Goal: Communication & Community: Answer question/provide support

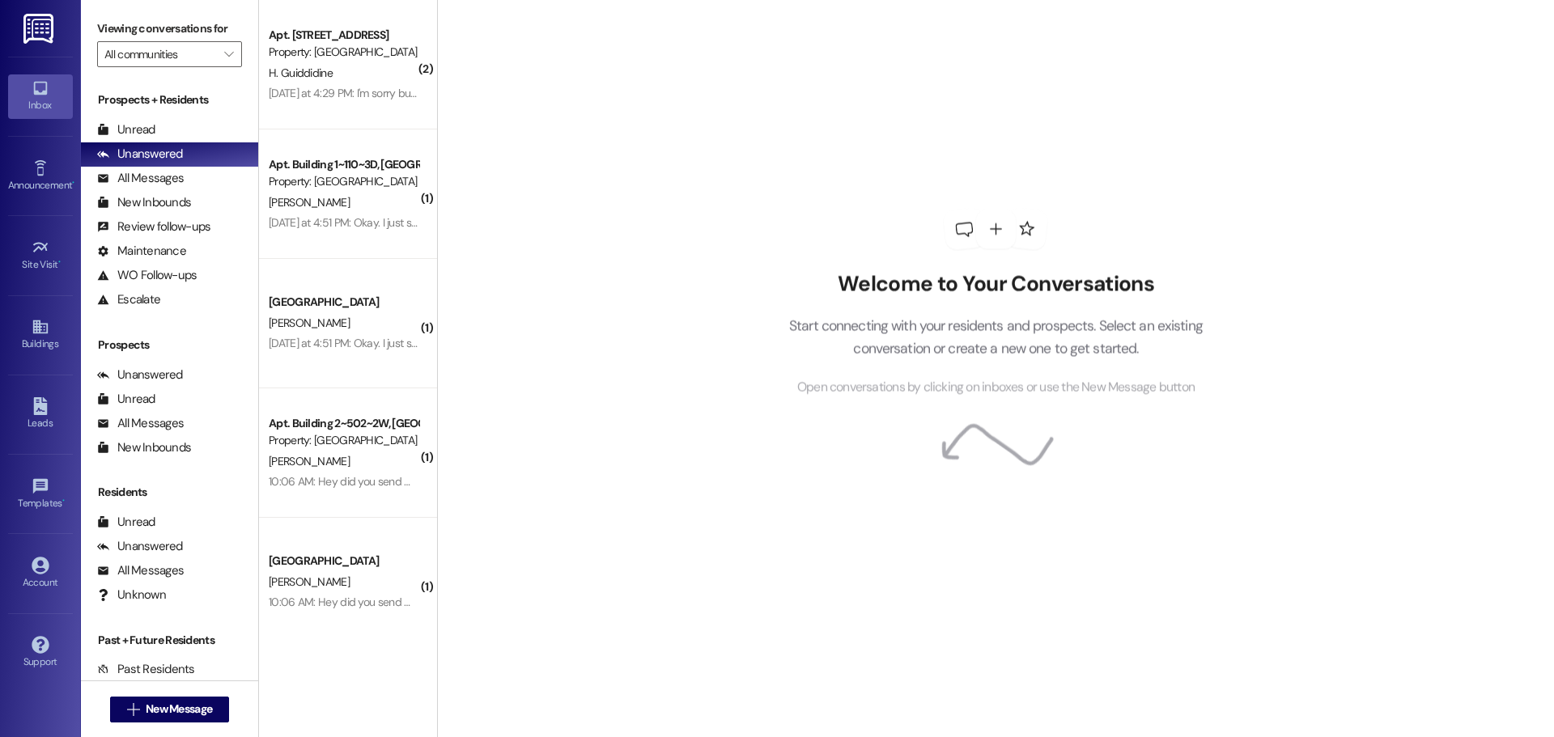
click at [160, 704] on span "New Message" at bounding box center [179, 709] width 66 height 17
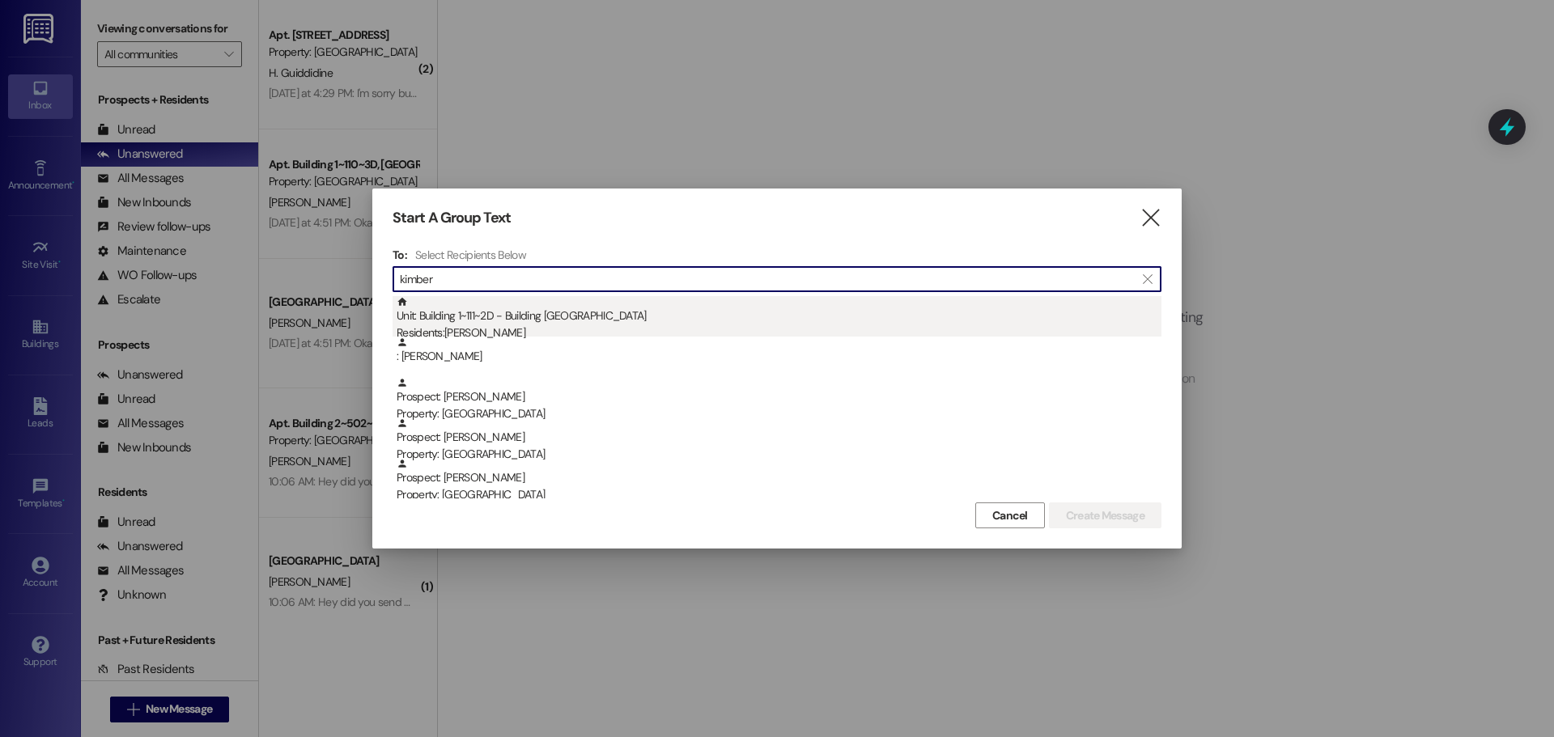
type input "kimber"
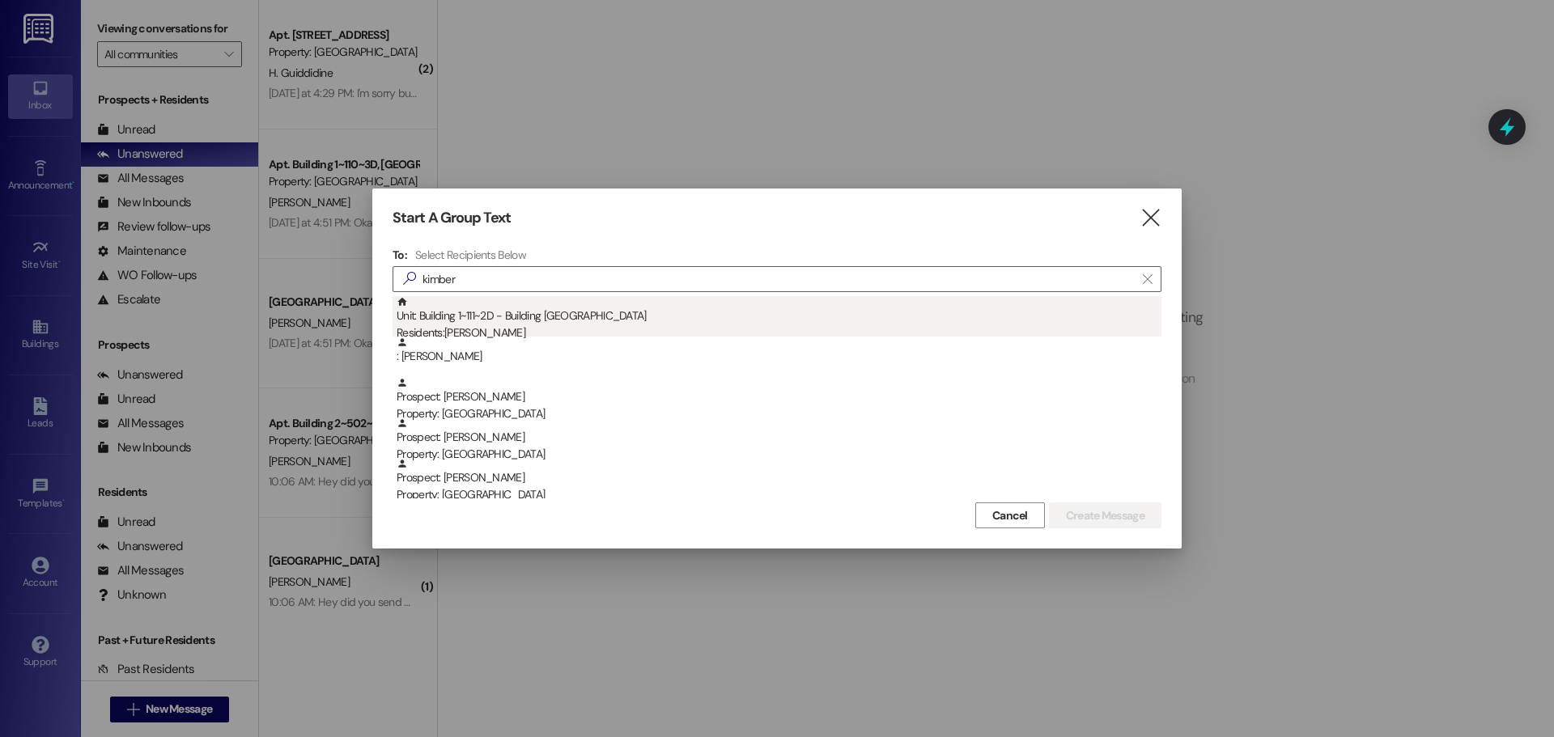
click at [531, 325] on div "Residents: [PERSON_NAME]" at bounding box center [779, 333] width 765 height 17
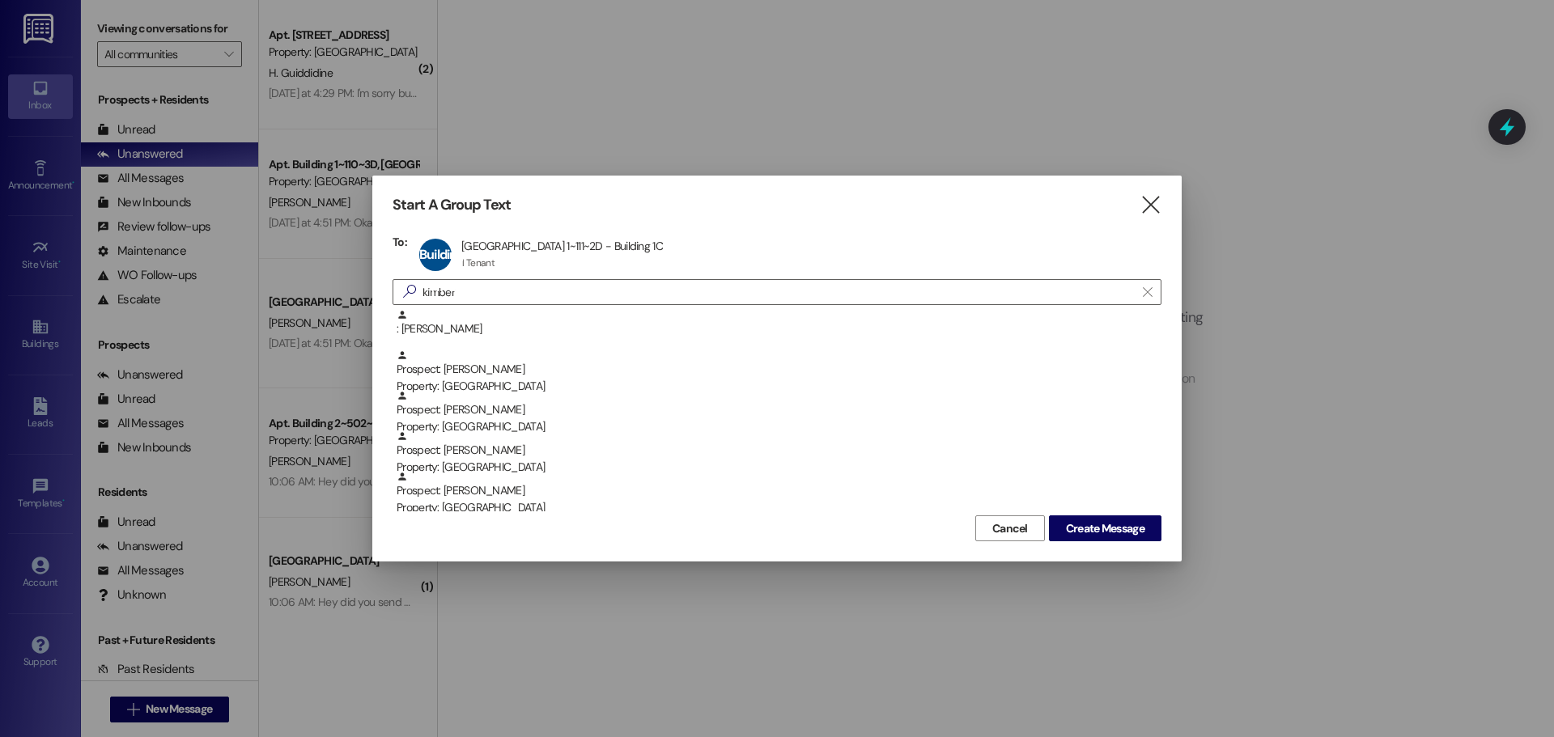
click at [1074, 546] on div "Start A Group Text  To: Building 1~111~2D Apt Building 1~111~2D - Building [GE…" at bounding box center [776, 369] width 809 height 386
click at [1076, 533] on span "Create Message" at bounding box center [1105, 528] width 79 height 17
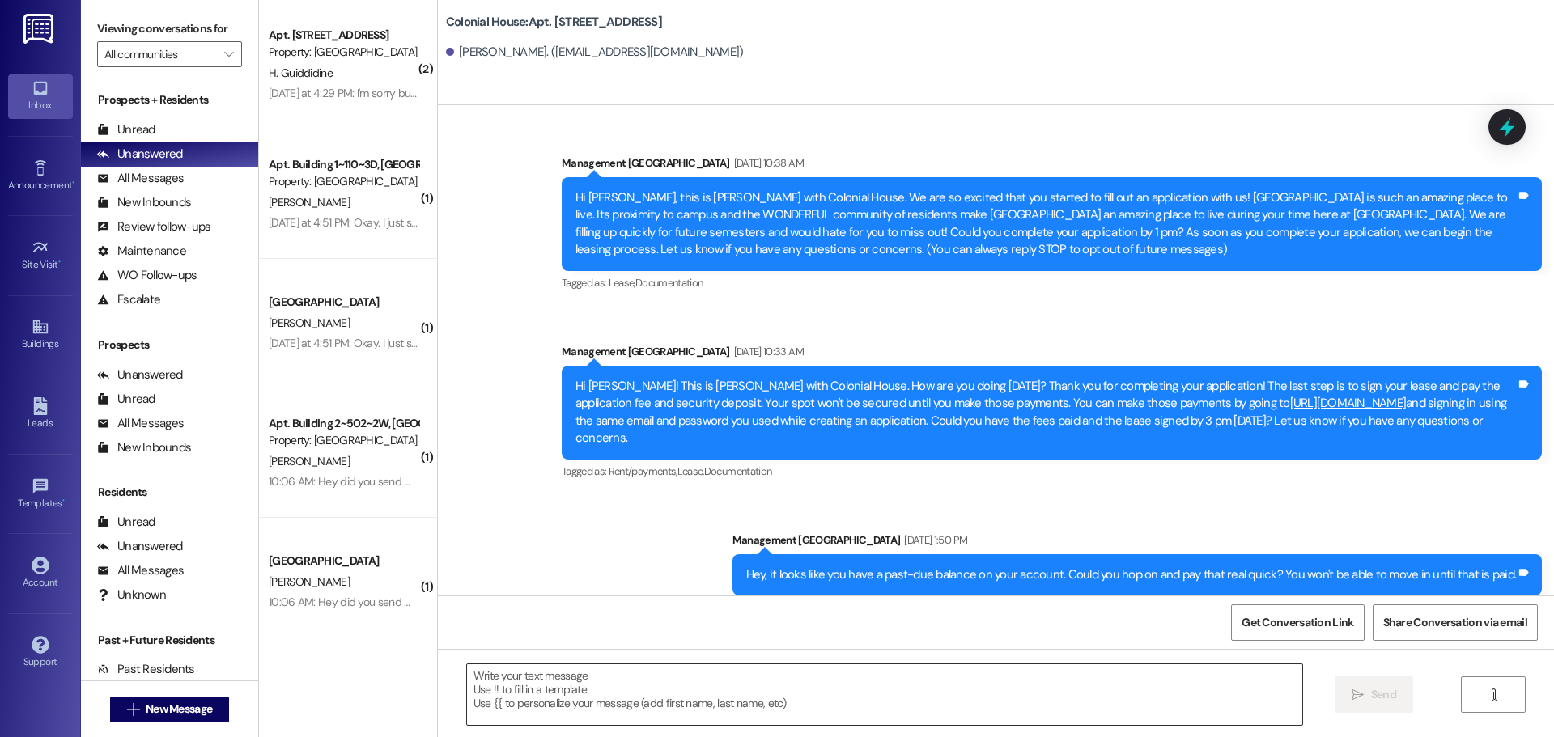
scroll to position [8487, 0]
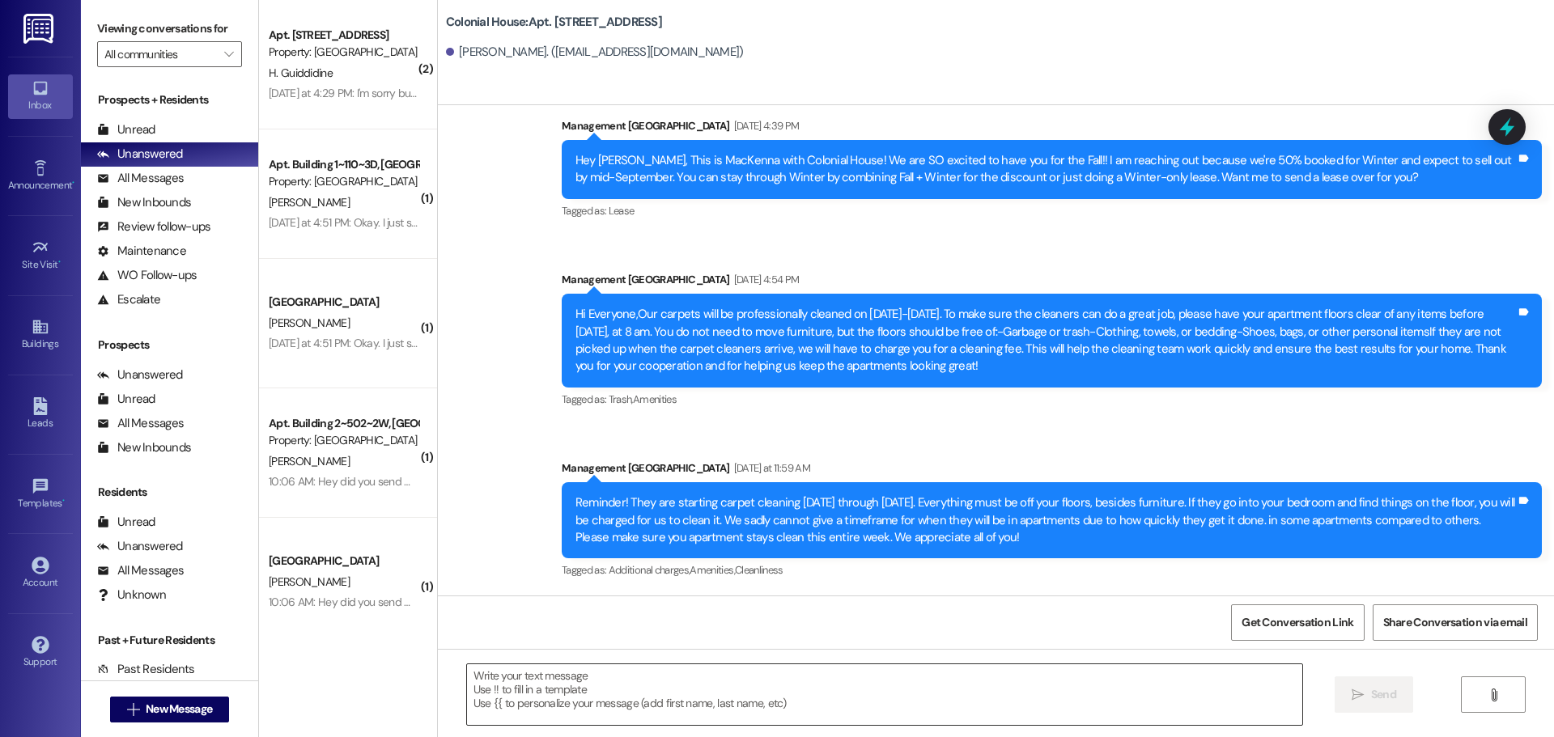
click at [588, 688] on textarea at bounding box center [884, 695] width 835 height 61
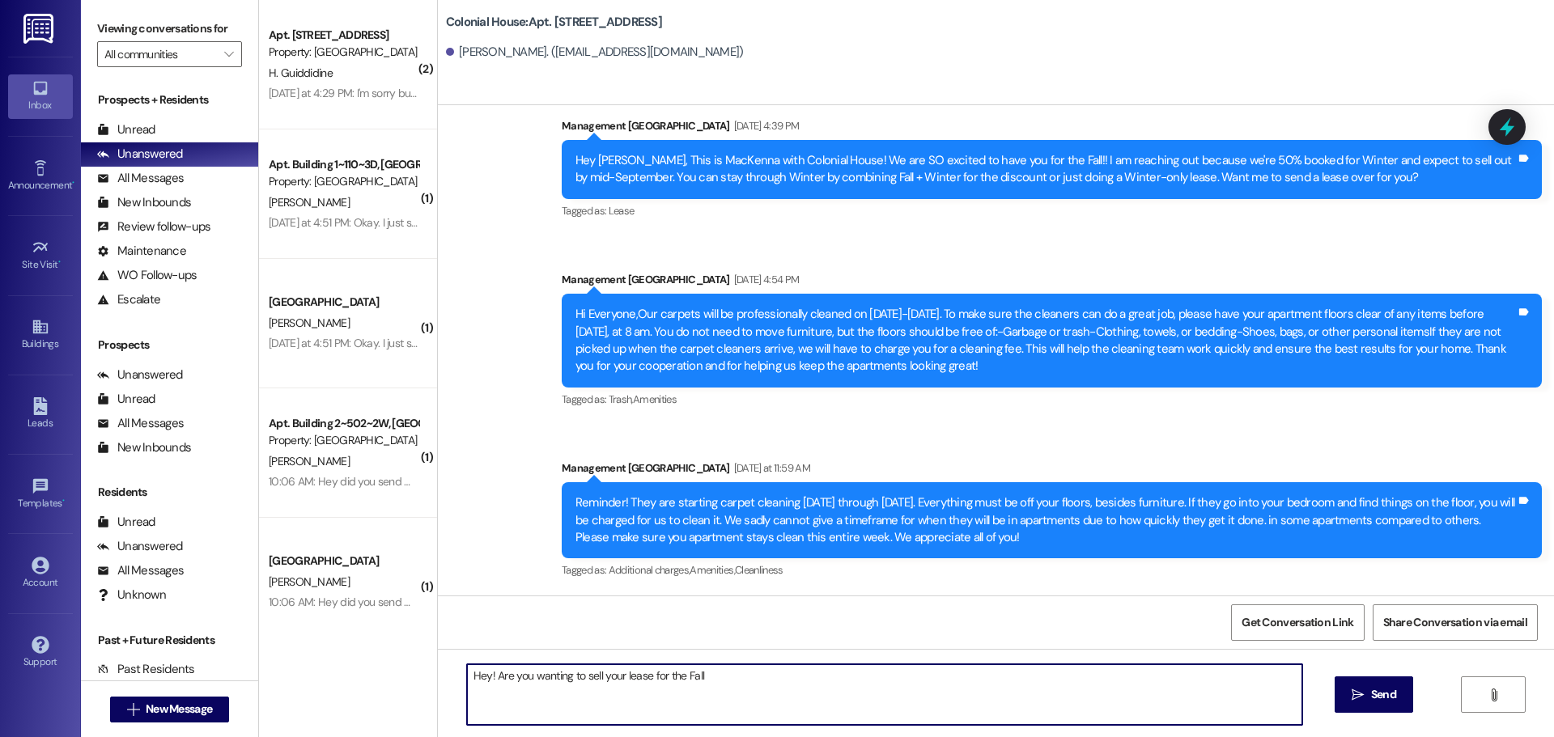
type textarea "Hey! Are you wanting to sell your lease for the Fall?"
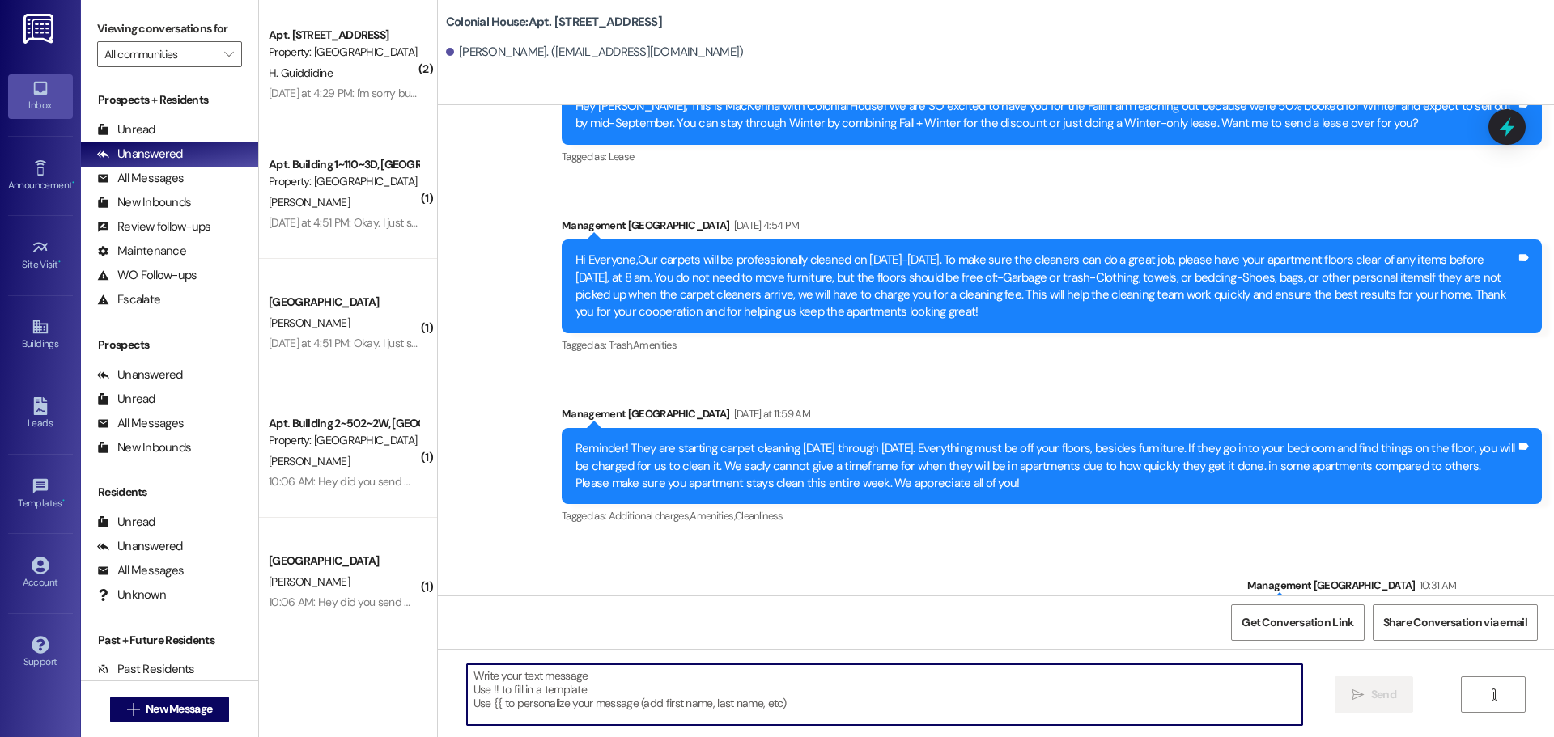
scroll to position [8600, 0]
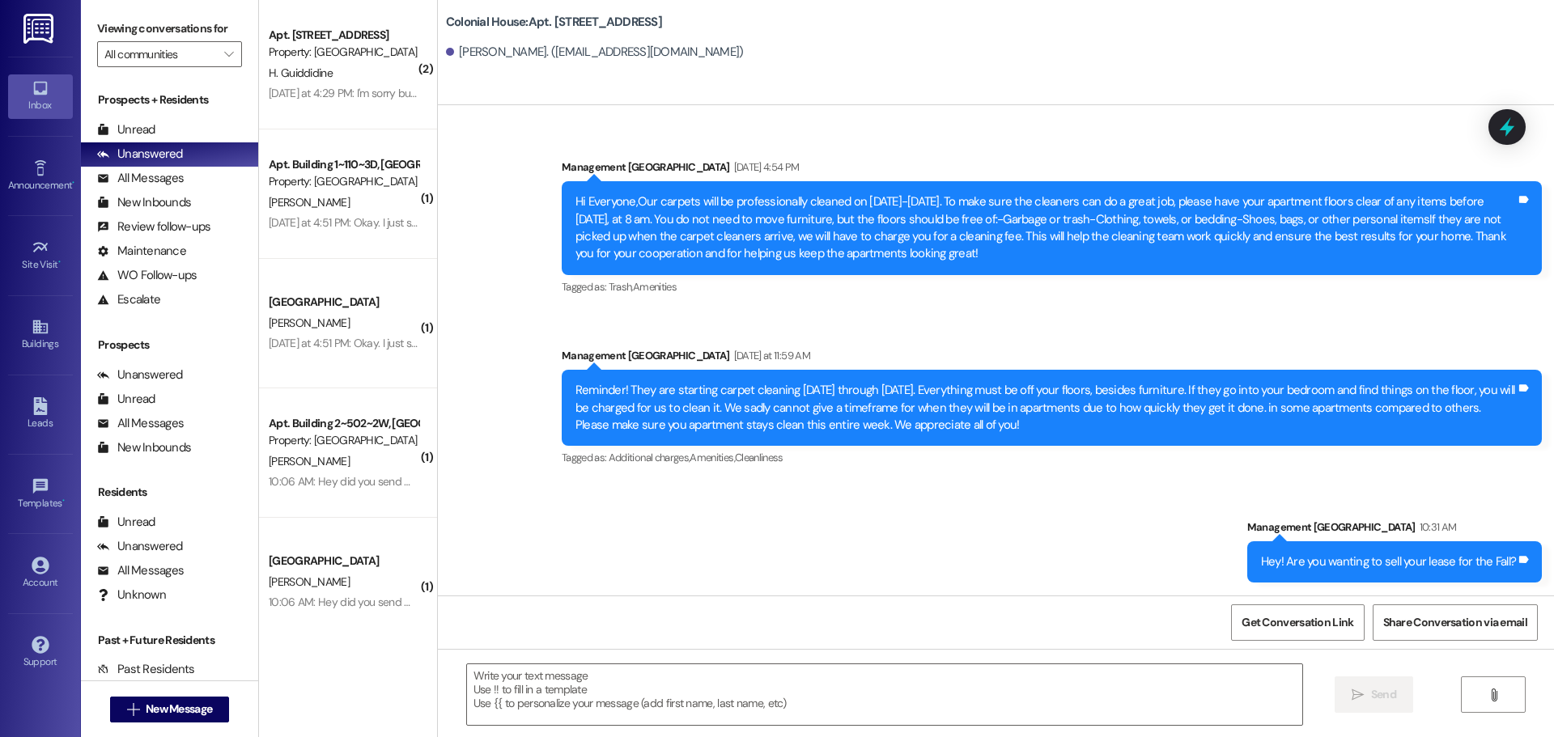
click at [695, 558] on div "Announcement, sent via SMS Management Colonial House [DATE] 9:25 AM Hello! The …" at bounding box center [996, 68] width 1116 height 1054
click at [769, 712] on textarea at bounding box center [884, 695] width 835 height 61
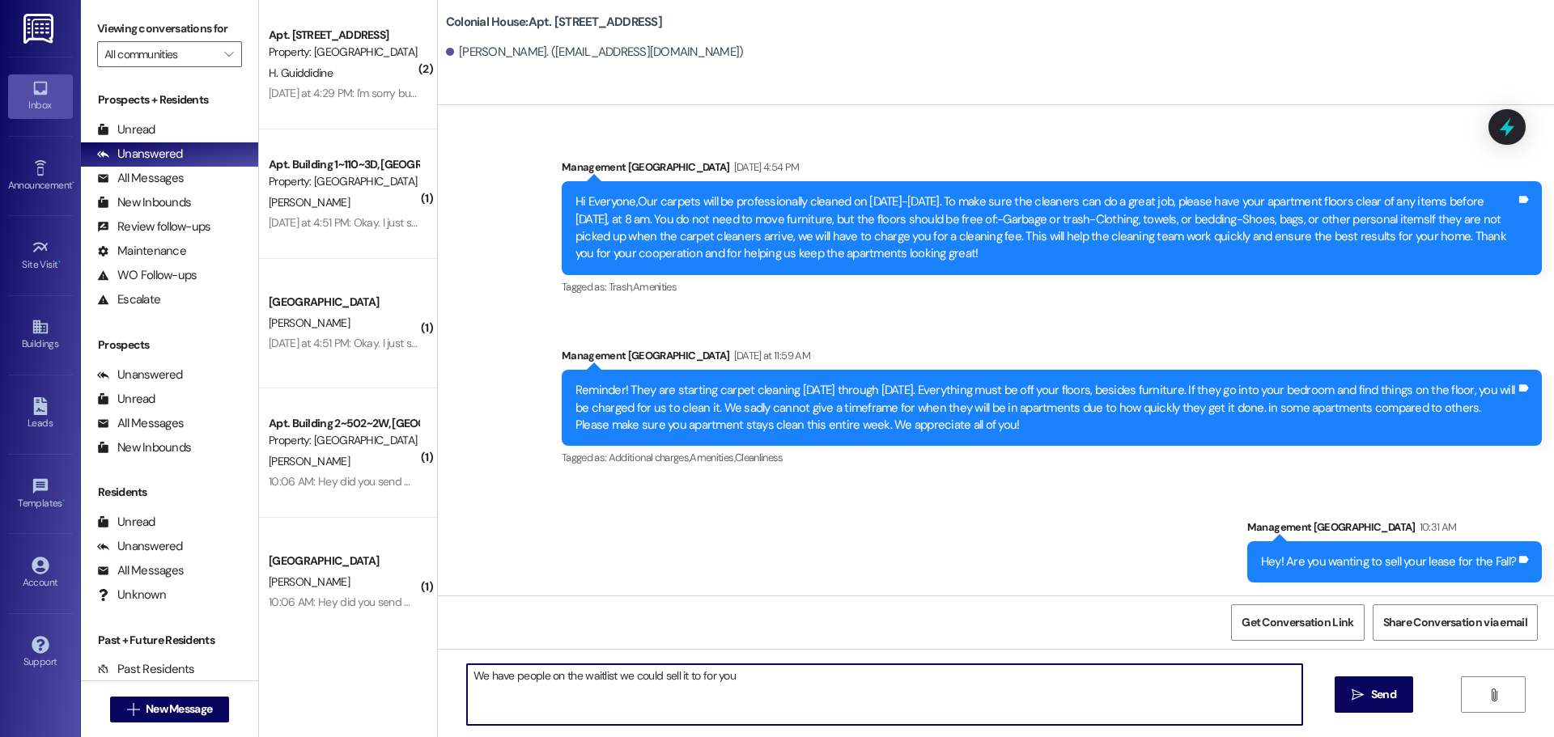
type textarea "We have people on the waitlist we could sell it to for you!"
